Goal: Find contact information: Find contact information

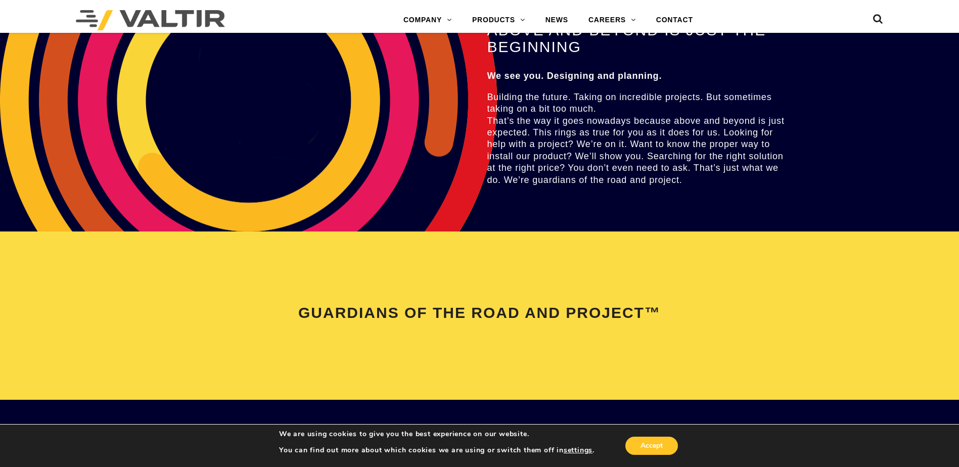
scroll to position [2122, 0]
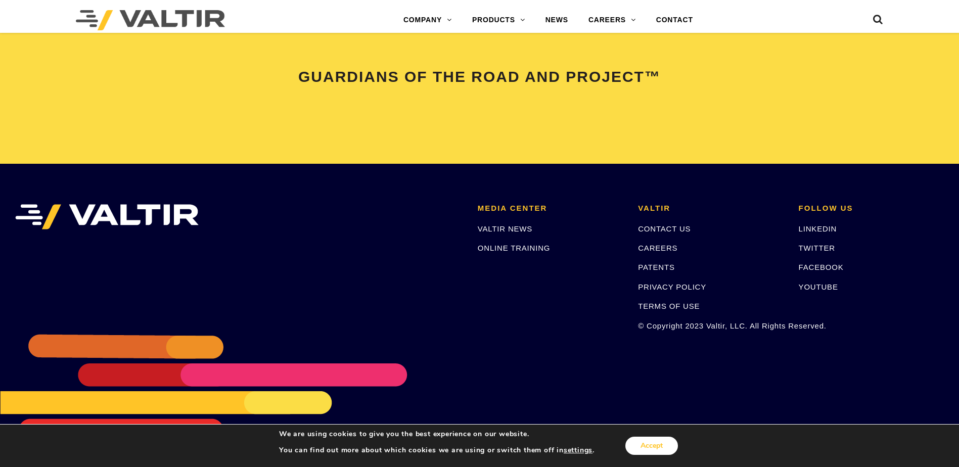
drag, startPoint x: 651, startPoint y: 442, endPoint x: 647, endPoint y: 429, distance: 14.2
click at [651, 442] on button "Accept" at bounding box center [651, 446] width 53 height 18
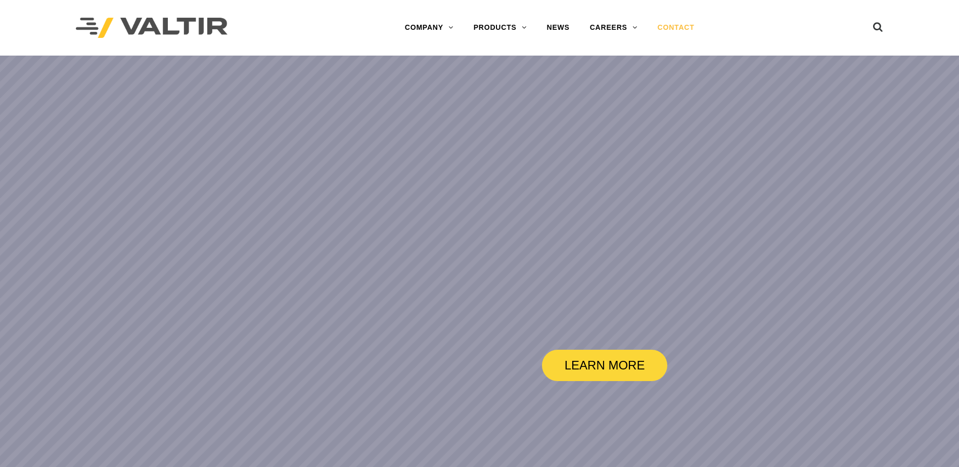
click at [669, 23] on link "CONTACT" at bounding box center [675, 28] width 57 height 20
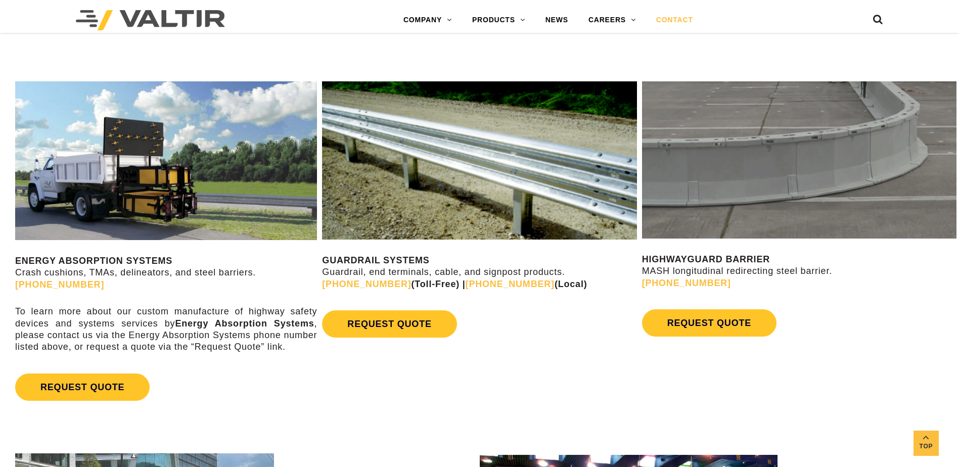
scroll to position [606, 0]
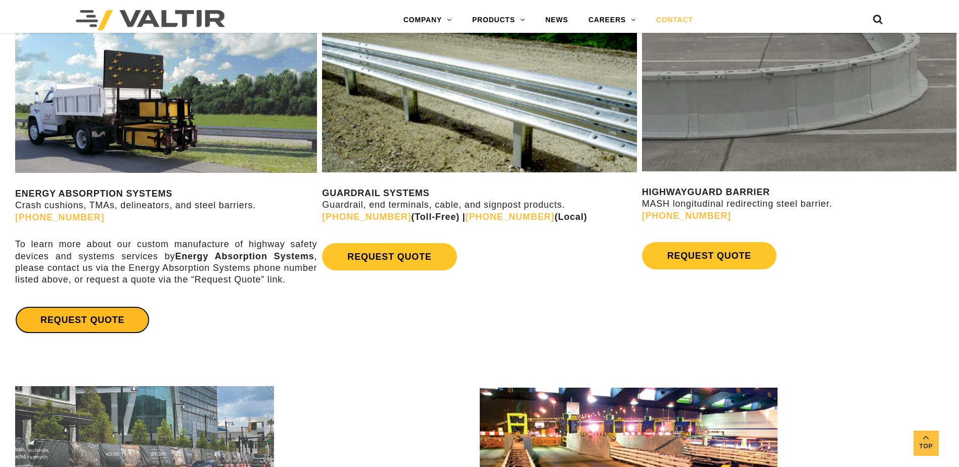
click at [64, 314] on link "REQUEST QUOTE" at bounding box center [82, 319] width 134 height 27
